Goal: Information Seeking & Learning: Learn about a topic

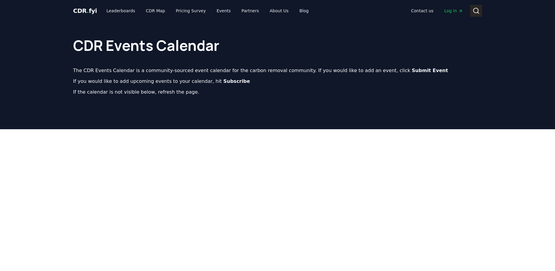
click at [475, 10] on icon at bounding box center [475, 10] width 7 height 7
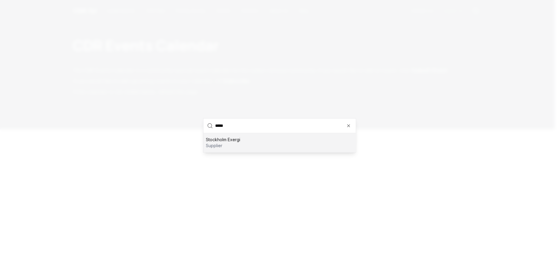
type input "******"
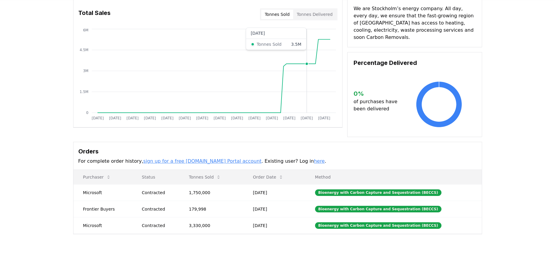
scroll to position [60, 0]
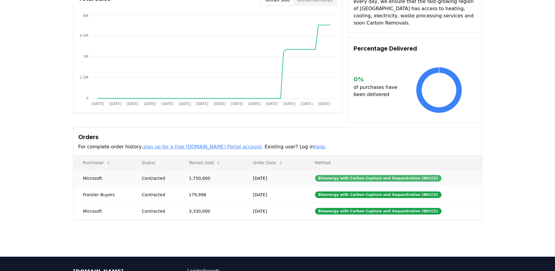
click at [336, 175] on div "Bioenergy with Carbon Capture and Sequestration (BECCS)" at bounding box center [378, 178] width 126 height 7
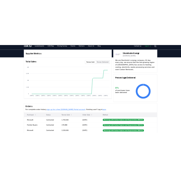
scroll to position [0, 0]
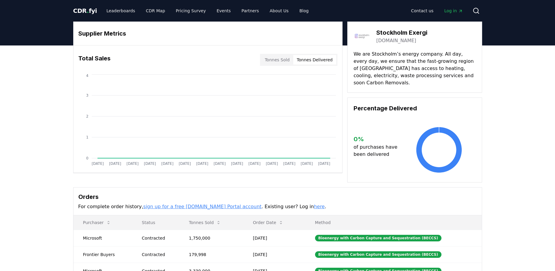
click at [313, 61] on button "Tonnes Delivered" at bounding box center [314, 60] width 43 height 10
click at [282, 59] on button "Tonnes Sold" at bounding box center [277, 60] width 32 height 10
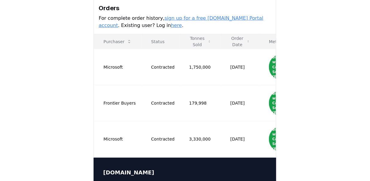
scroll to position [218, 0]
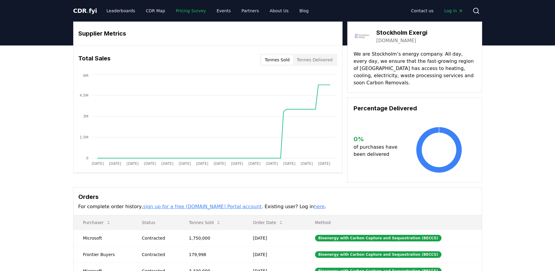
click at [176, 10] on link "Pricing Survey" at bounding box center [190, 10] width 39 height 11
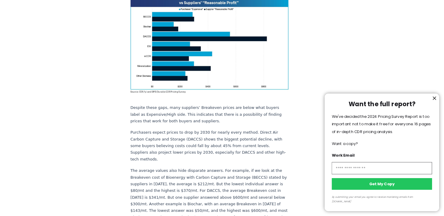
scroll to position [478, 0]
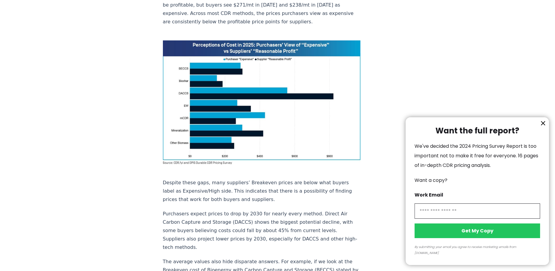
click at [541, 127] on icon "information" at bounding box center [542, 123] width 7 height 7
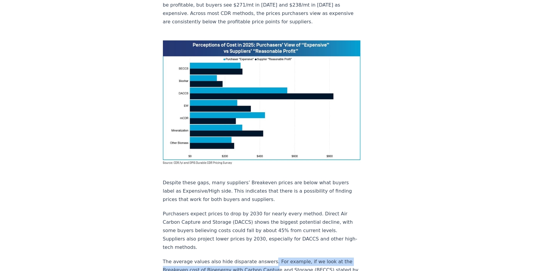
drag, startPoint x: 264, startPoint y: 176, endPoint x: 268, endPoint y: 181, distance: 6.6
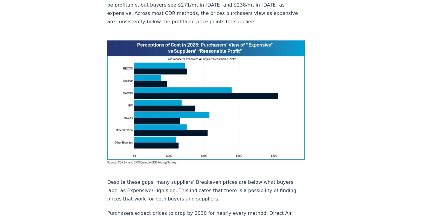
drag, startPoint x: 268, startPoint y: 181, endPoint x: 334, endPoint y: 96, distance: 108.1
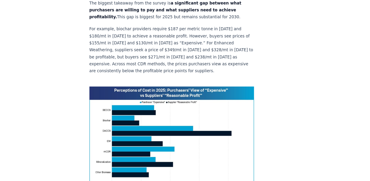
scroll to position [365, 0]
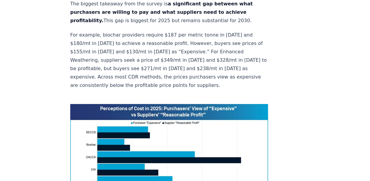
drag, startPoint x: 422, startPoint y: 1, endPoint x: 273, endPoint y: 66, distance: 162.7
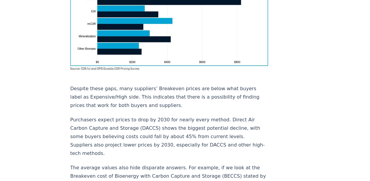
scroll to position [524, 0]
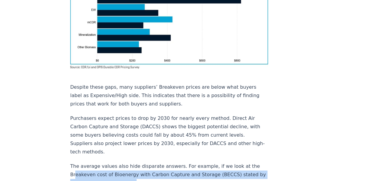
drag, startPoint x: 74, startPoint y: 139, endPoint x: 136, endPoint y: 147, distance: 62.4
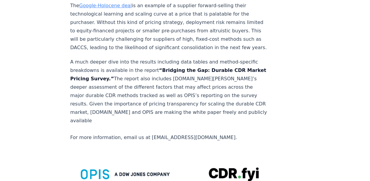
scroll to position [1102, 0]
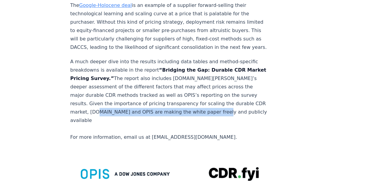
drag, startPoint x: 217, startPoint y: 95, endPoint x: 100, endPoint y: 96, distance: 116.9
click at [100, 96] on p "A much deeper dive into the results including data tables and method-specific b…" at bounding box center [169, 99] width 198 height 84
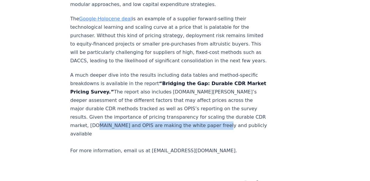
scroll to position [1082, 0]
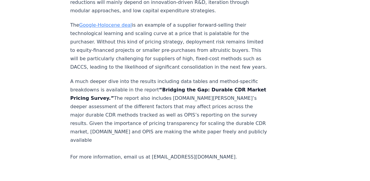
click at [165, 87] on p "A much deeper dive into the results including data tables and method-specific b…" at bounding box center [169, 119] width 198 height 84
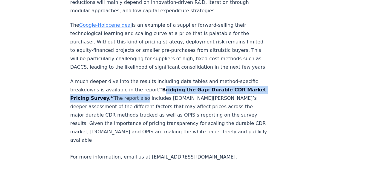
drag, startPoint x: 154, startPoint y: 71, endPoint x: 157, endPoint y: 83, distance: 12.3
click at [157, 83] on p "A much deeper dive into the results including data tables and method-specific b…" at bounding box center [169, 119] width 198 height 84
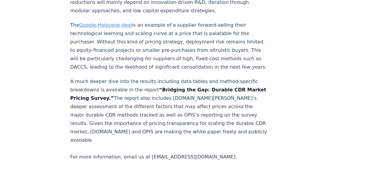
drag, startPoint x: 157, startPoint y: 83, endPoint x: 153, endPoint y: 85, distance: 4.4
click at [153, 85] on p "A much deeper dive into the results including data tables and method-specific b…" at bounding box center [169, 119] width 198 height 84
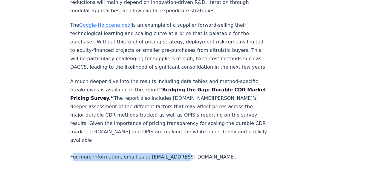
drag, startPoint x: 173, startPoint y: 128, endPoint x: 74, endPoint y: 130, distance: 99.8
click at [74, 130] on p "A much deeper dive into the results including data tables and method-specific b…" at bounding box center [169, 119] width 198 height 84
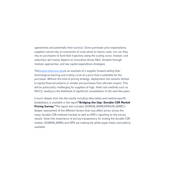
scroll to position [1062, 0]
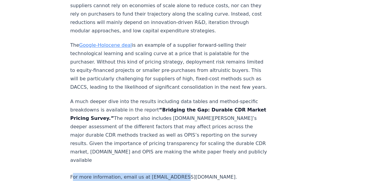
click at [182, 153] on p "A much deeper dive into the results including data tables and method-specific b…" at bounding box center [169, 139] width 198 height 84
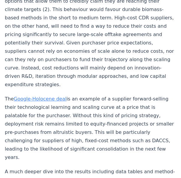
drag, startPoint x: 107, startPoint y: 146, endPoint x: 79, endPoint y: 149, distance: 27.6
drag, startPoint x: 88, startPoint y: 88, endPoint x: 56, endPoint y: 99, distance: 33.7
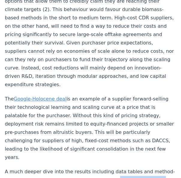
copy strong "Bridging the Gap: Durable CDR Market Pricing Survey"
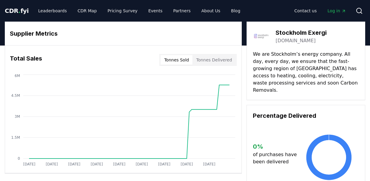
scroll to position [218, 0]
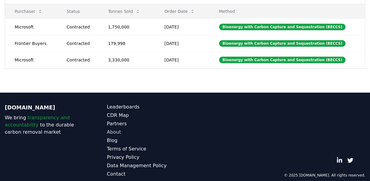
click at [116, 128] on link "About" at bounding box center [146, 131] width 78 height 7
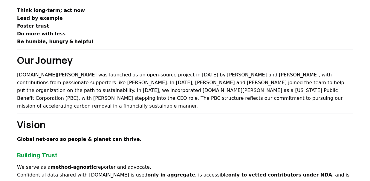
scroll to position [179, 0]
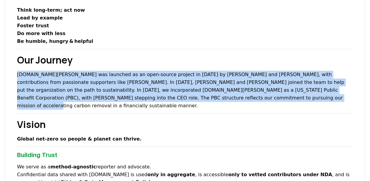
drag, startPoint x: 17, startPoint y: 58, endPoint x: 195, endPoint y: 85, distance: 179.5
click at [195, 85] on p "CDR.fyi was launched as an open-source project in 2022 by Robert Höglund and Ke…" at bounding box center [185, 90] width 336 height 39
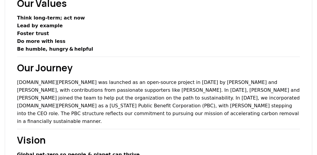
drag, startPoint x: 372, startPoint y: 1, endPoint x: 216, endPoint y: 51, distance: 164.3
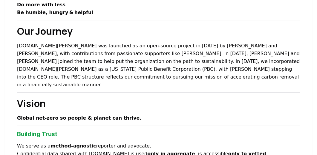
scroll to position [213, 0]
